Goal: Transaction & Acquisition: Purchase product/service

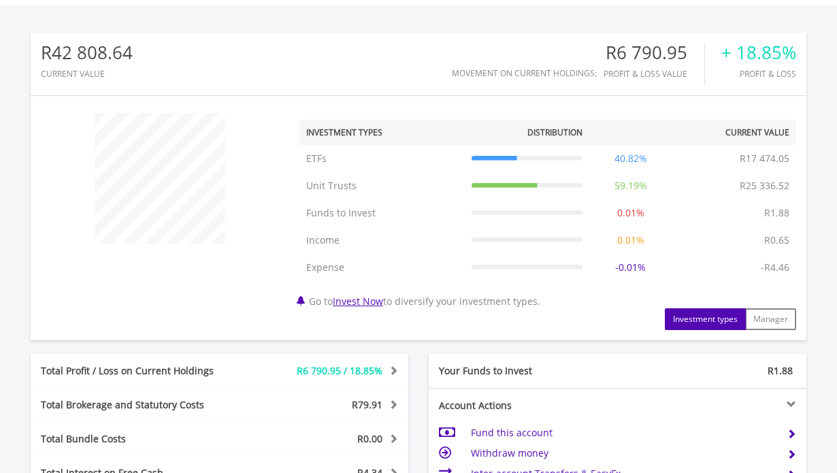
scroll to position [131, 259]
click at [226, 231] on div at bounding box center [160, 178] width 259 height 131
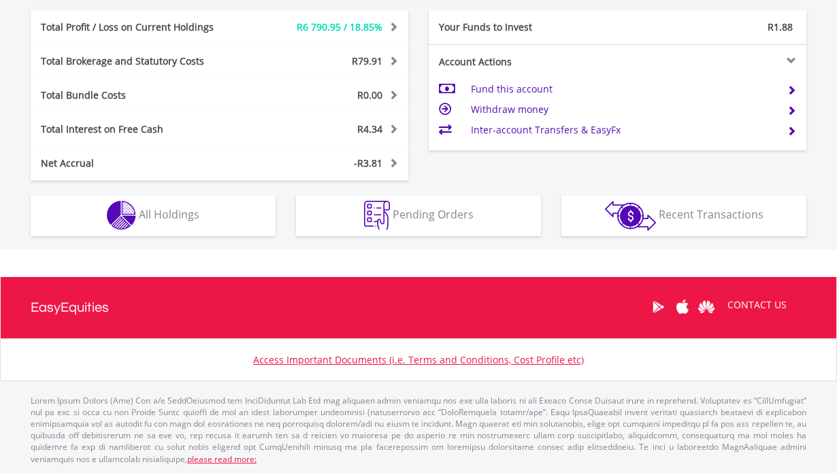
click at [216, 206] on button "Holdings All Holdings" at bounding box center [153, 215] width 245 height 41
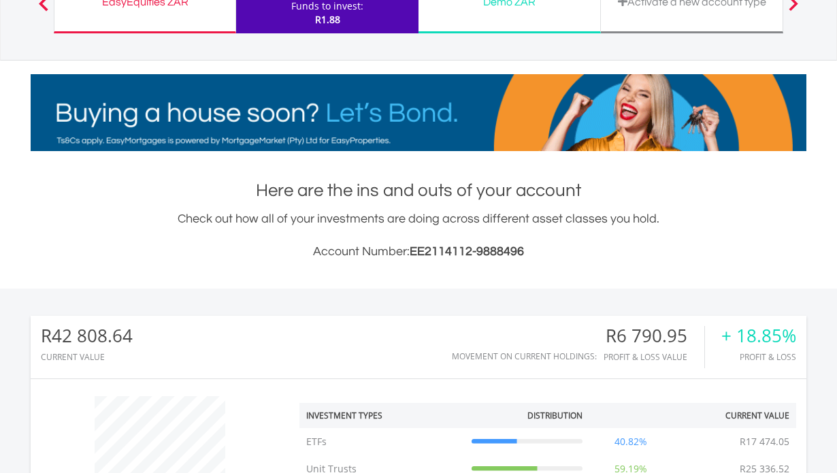
scroll to position [55, 0]
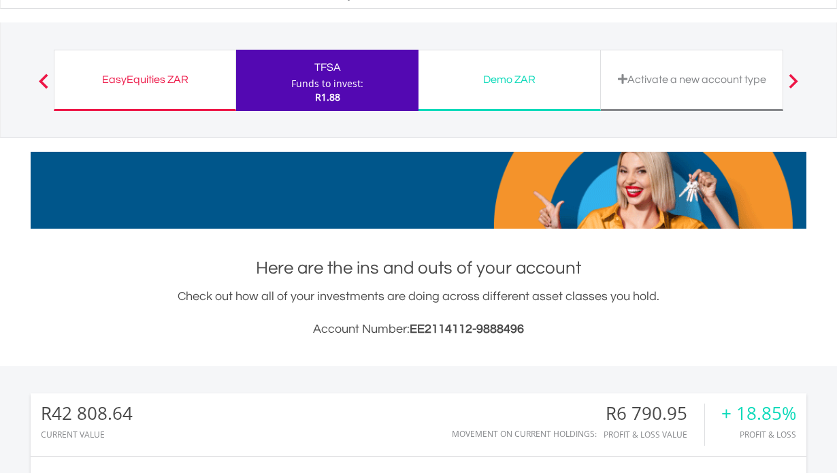
click at [213, 73] on div "EasyEquities ZAR" at bounding box center [145, 79] width 165 height 19
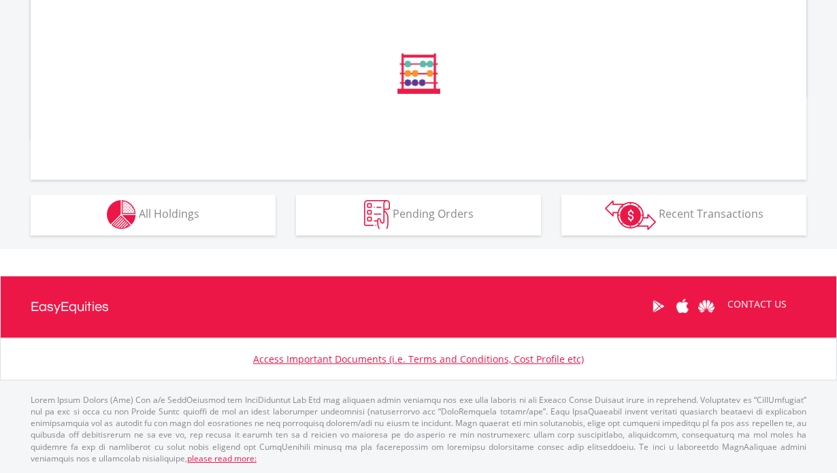
scroll to position [493, 0]
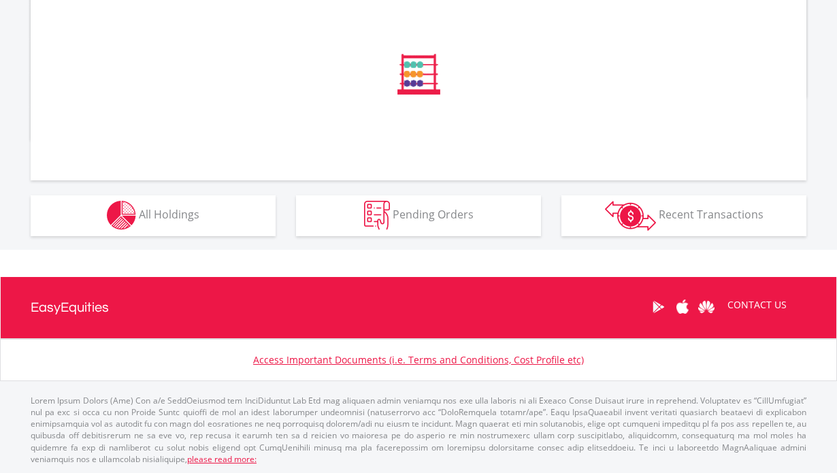
click at [223, 223] on button "Holdings All Holdings" at bounding box center [153, 215] width 245 height 41
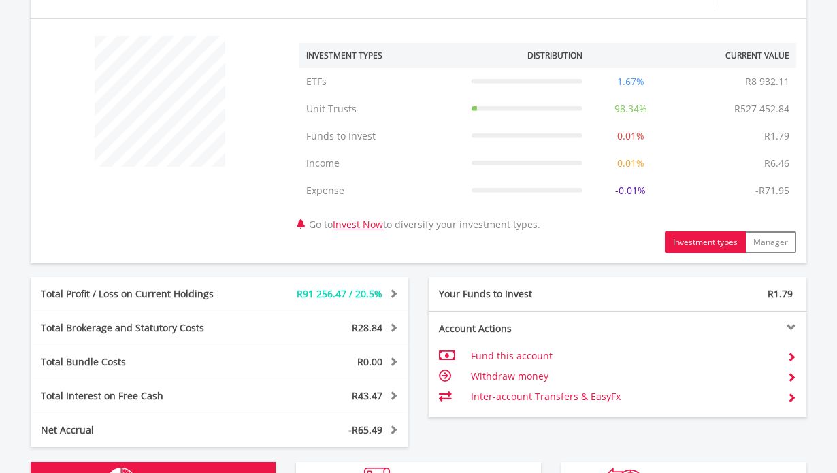
scroll to position [131, 259]
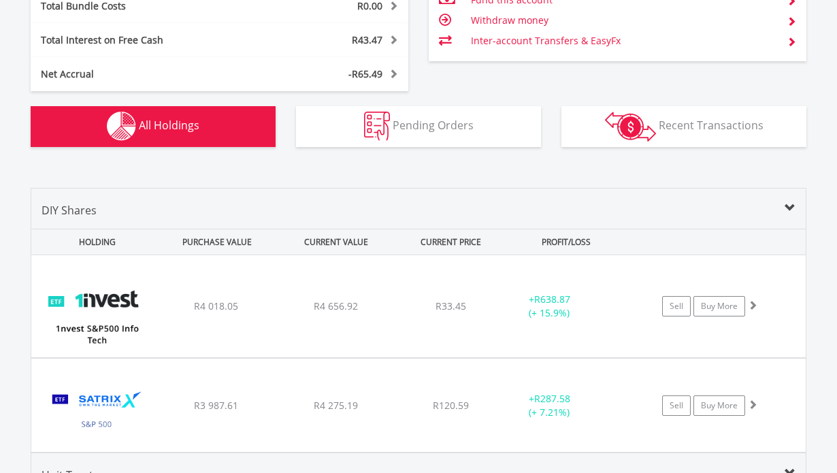
click at [717, 127] on span "Recent Transactions" at bounding box center [711, 125] width 105 height 15
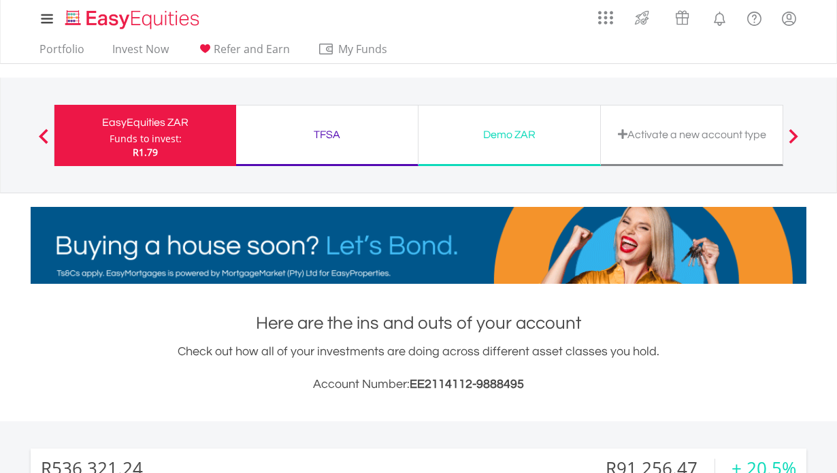
scroll to position [0, 0]
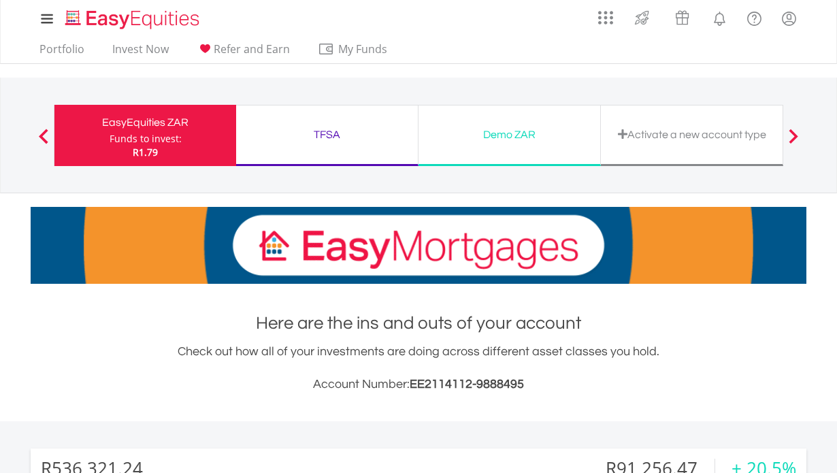
click at [348, 134] on div "TFSA" at bounding box center [326, 134] width 165 height 19
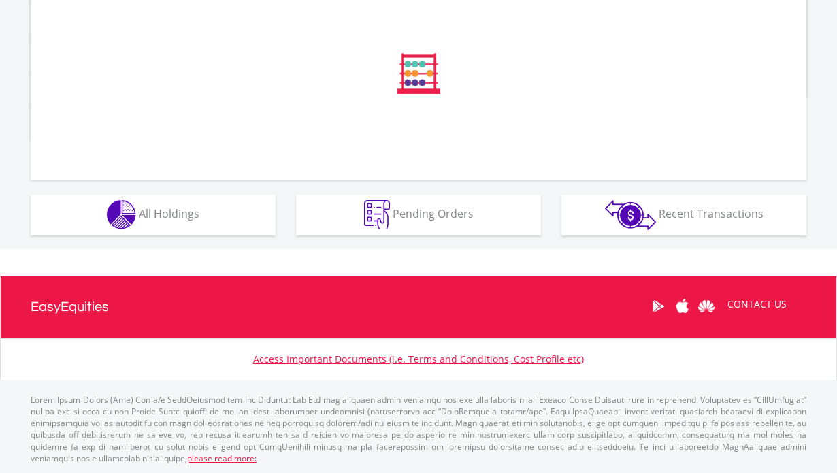
scroll to position [493, 0]
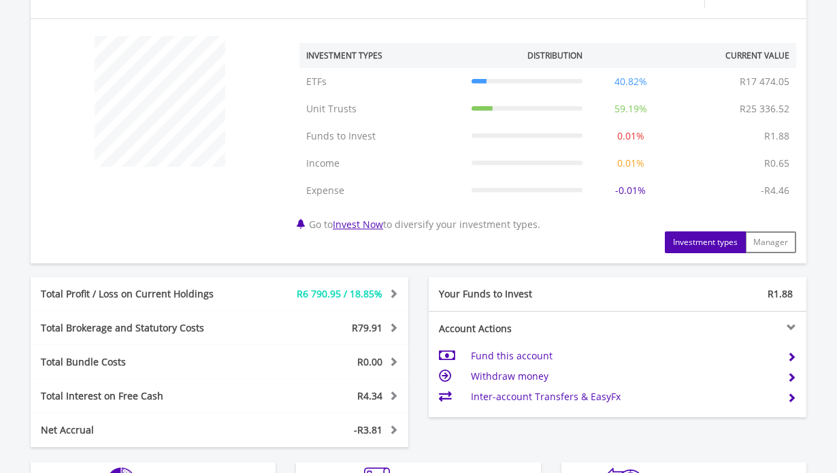
click at [210, 218] on div "﻿ Investment Types Distribution Current Value Show All ETFs ETFs R17 474.05 40.…" at bounding box center [419, 141] width 776 height 224
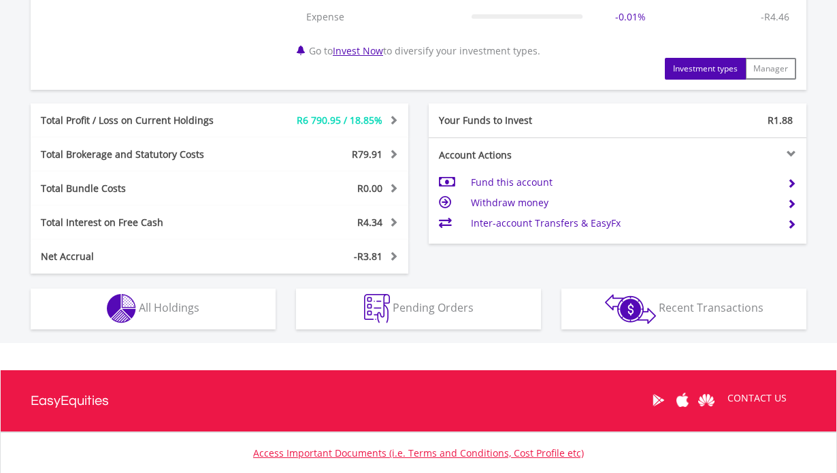
scroll to position [674, 0]
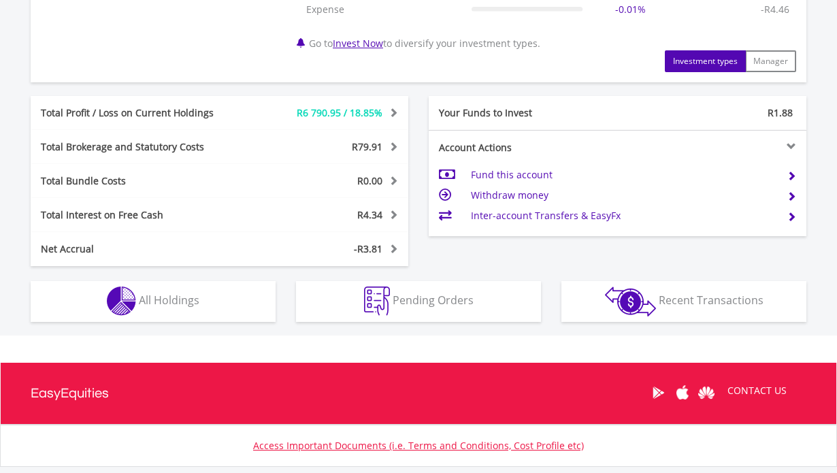
click at [209, 280] on div "Holdings All Holdings" at bounding box center [152, 294] width 265 height 56
click at [223, 289] on button "Holdings All Holdings" at bounding box center [153, 301] width 245 height 41
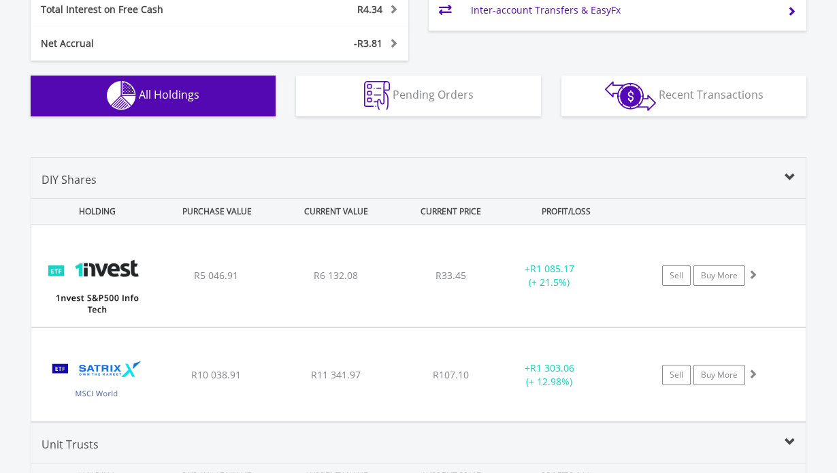
scroll to position [830, 0]
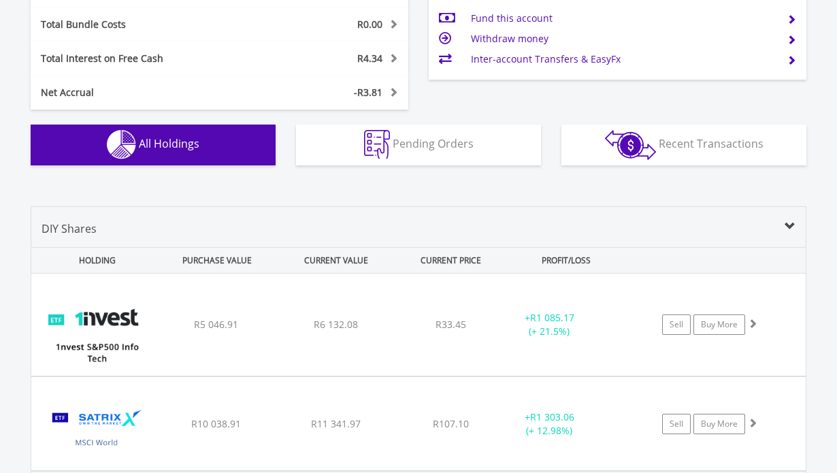
click at [606, 137] on img "button" at bounding box center [630, 145] width 51 height 30
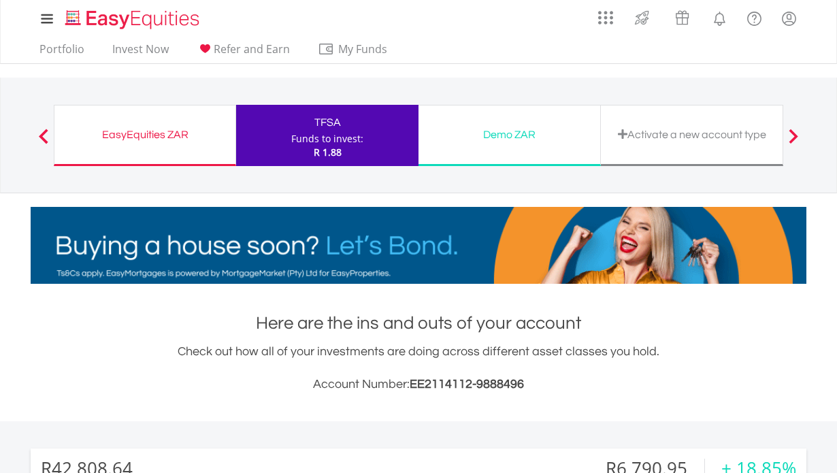
scroll to position [0, 0]
click at [169, 145] on div "EasyEquities ZAR Funds to invest: R 1.88" at bounding box center [145, 135] width 182 height 61
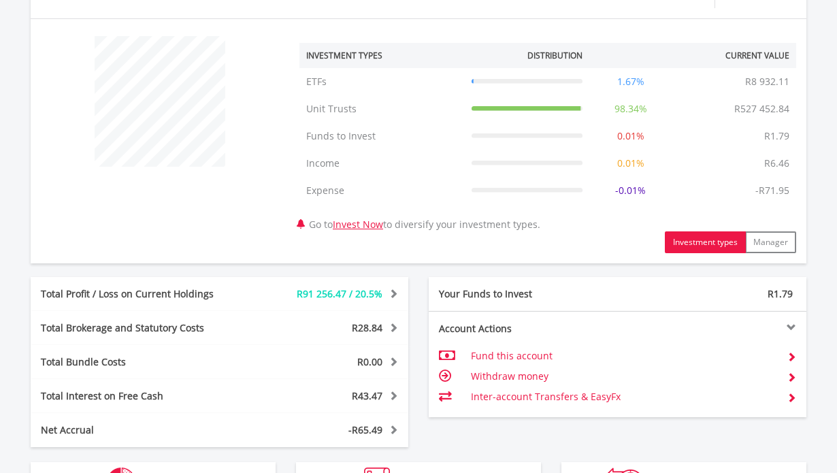
scroll to position [131, 259]
click at [214, 231] on div "﻿ Investment Types Distribution Current Value Show All ETFs ETFs R8 932.11 1.67…" at bounding box center [419, 141] width 776 height 224
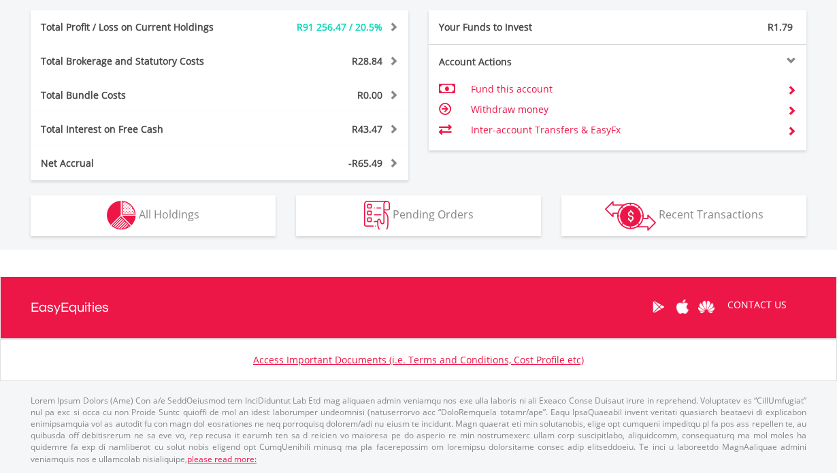
click at [206, 224] on button "Holdings All Holdings" at bounding box center [153, 215] width 245 height 41
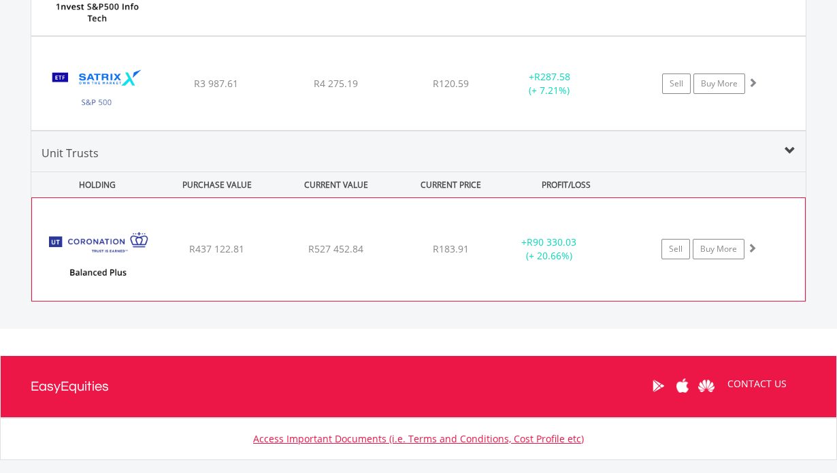
scroll to position [1173, 0]
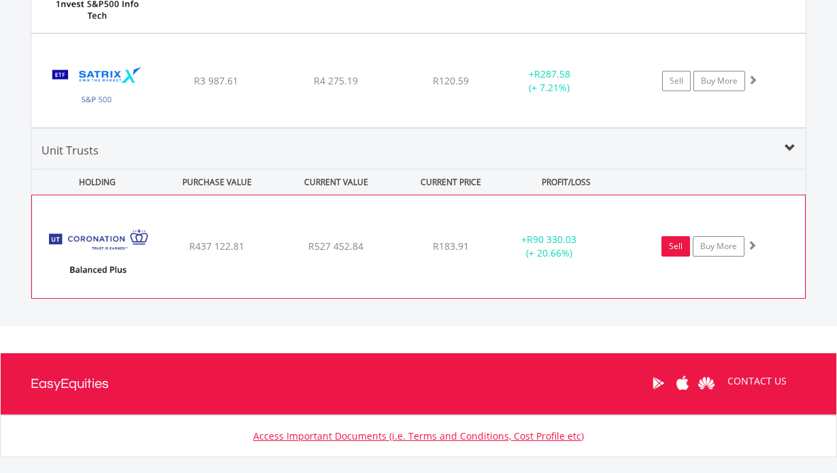
click at [683, 239] on link "Sell" at bounding box center [676, 246] width 29 height 20
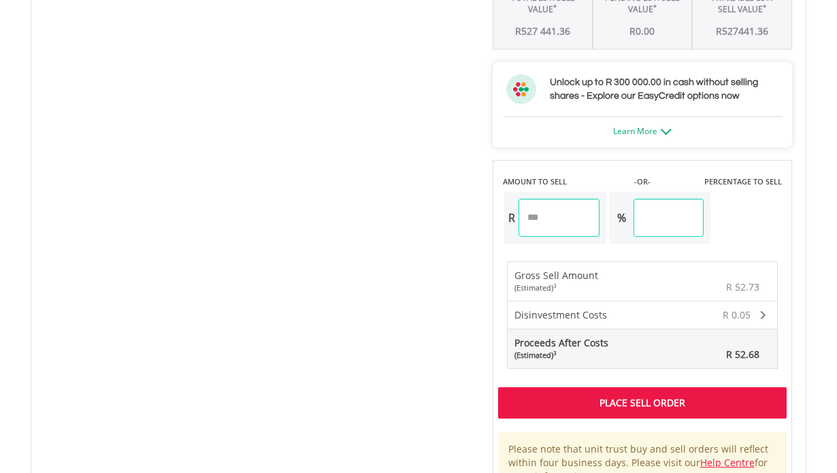
scroll to position [911, 0]
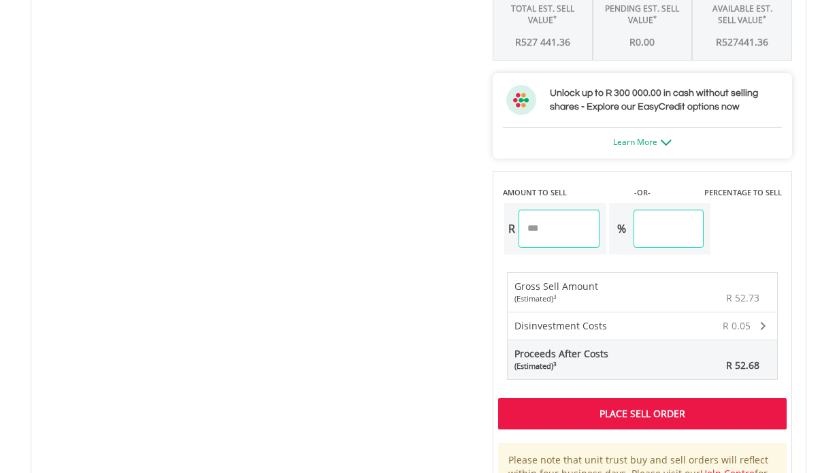
click at [561, 248] on input "*****" at bounding box center [559, 229] width 81 height 38
type input "****"
type input "*"
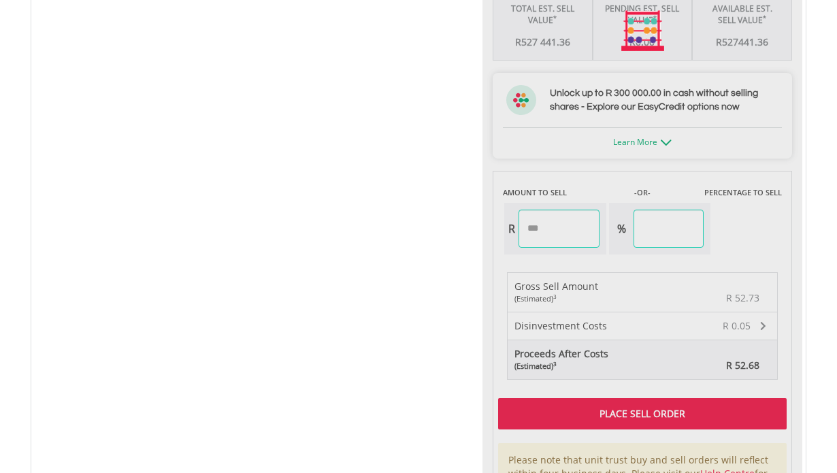
type input "*******"
type input "****"
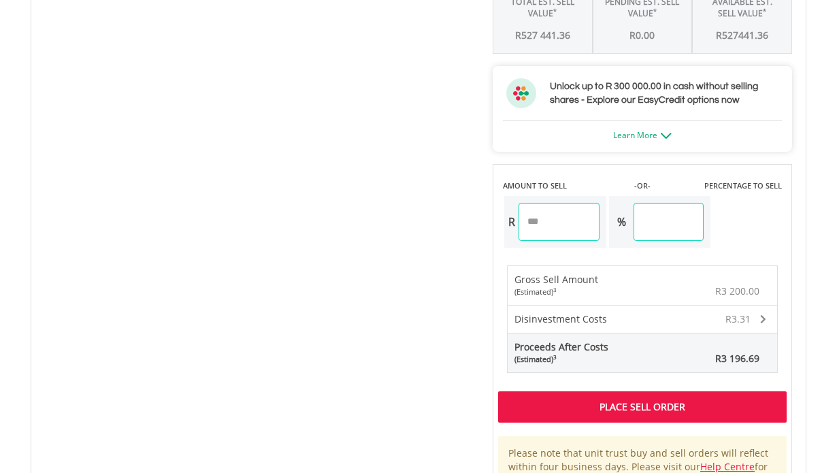
scroll to position [919, 0]
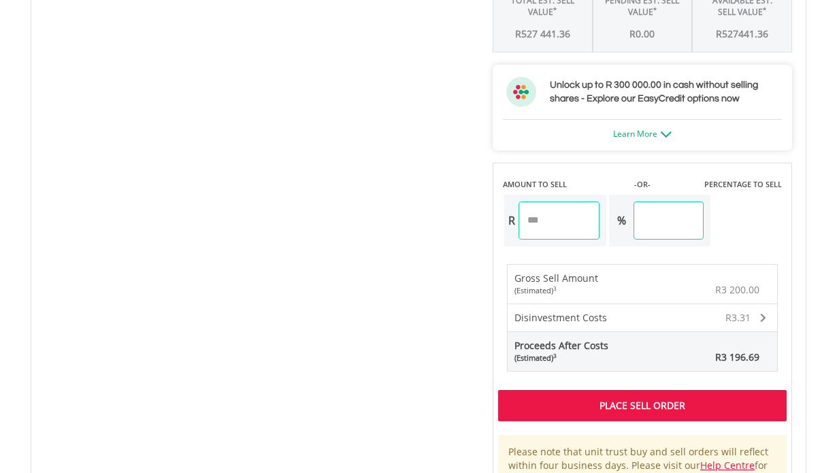
click at [544, 240] on input "*******" at bounding box center [559, 220] width 81 height 38
type input "*******"
click at [681, 419] on div "Place Sell Order" at bounding box center [642, 405] width 289 height 31
